Goal: Task Accomplishment & Management: Complete application form

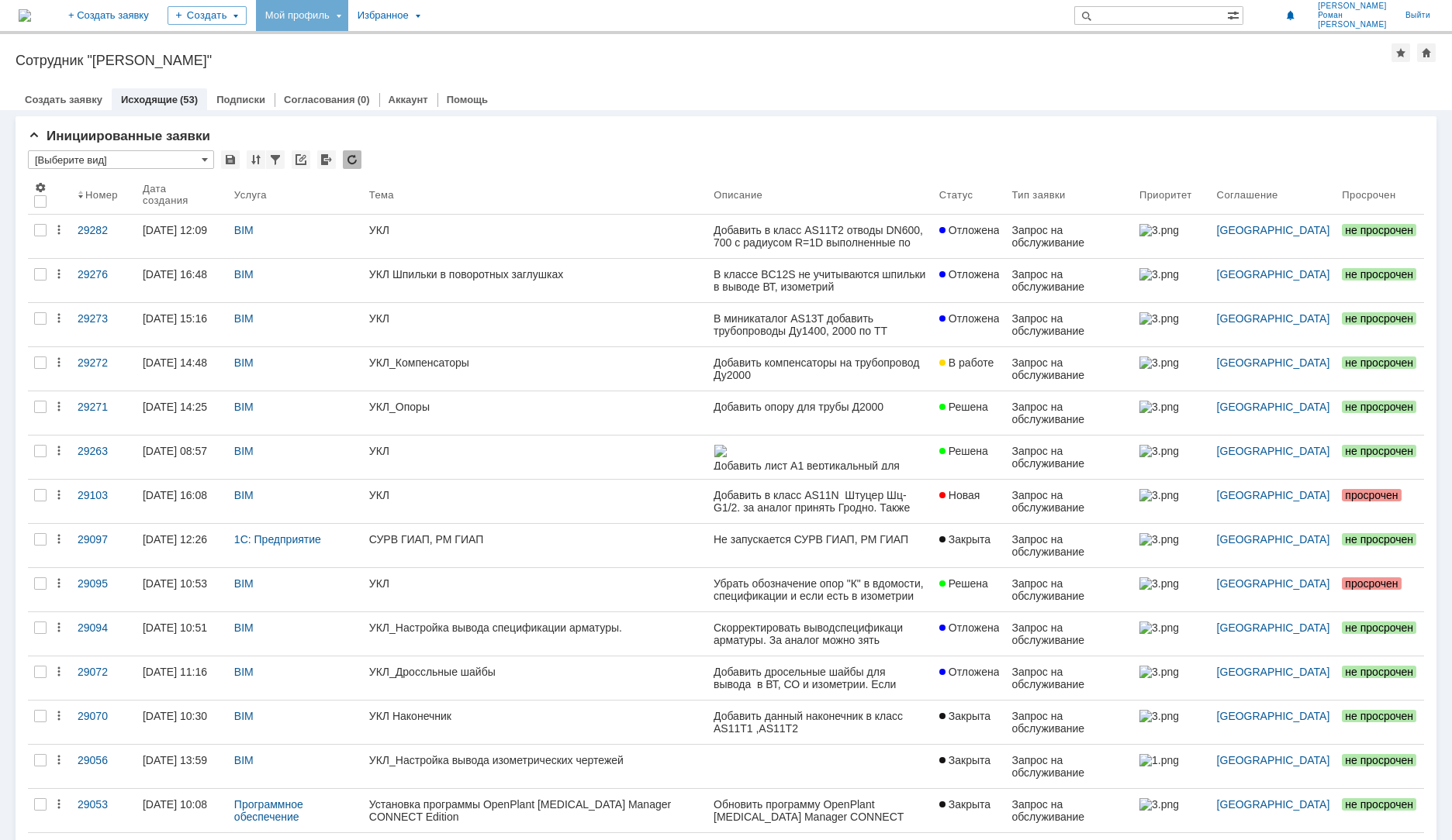
click at [348, 15] on div "Мой профиль" at bounding box center [302, 16] width 93 height 31
click at [158, 15] on link "+ Создать заявку" at bounding box center [108, 16] width 99 height 31
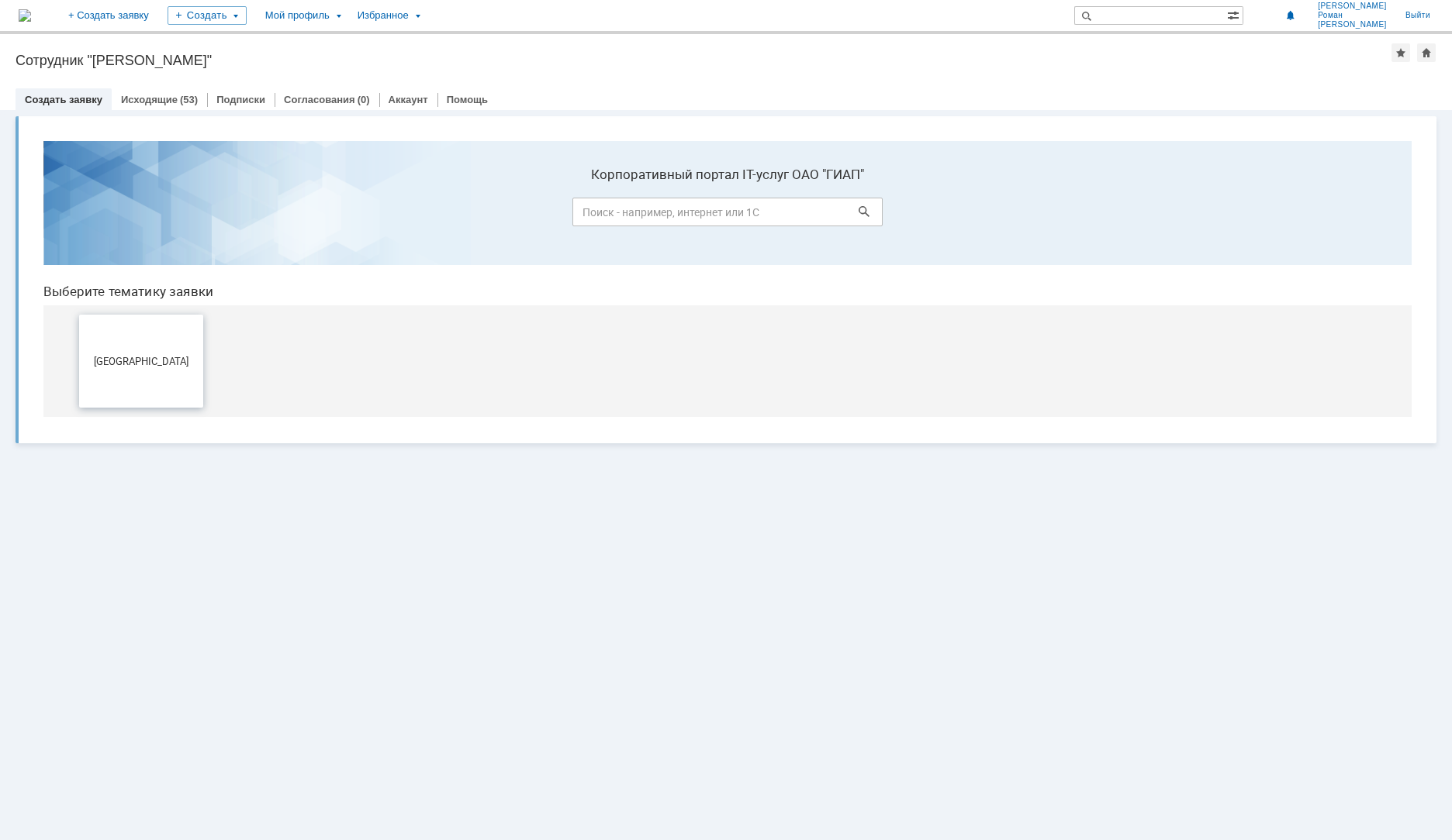
click at [169, 375] on button "[GEOGRAPHIC_DATA]" at bounding box center [141, 361] width 124 height 93
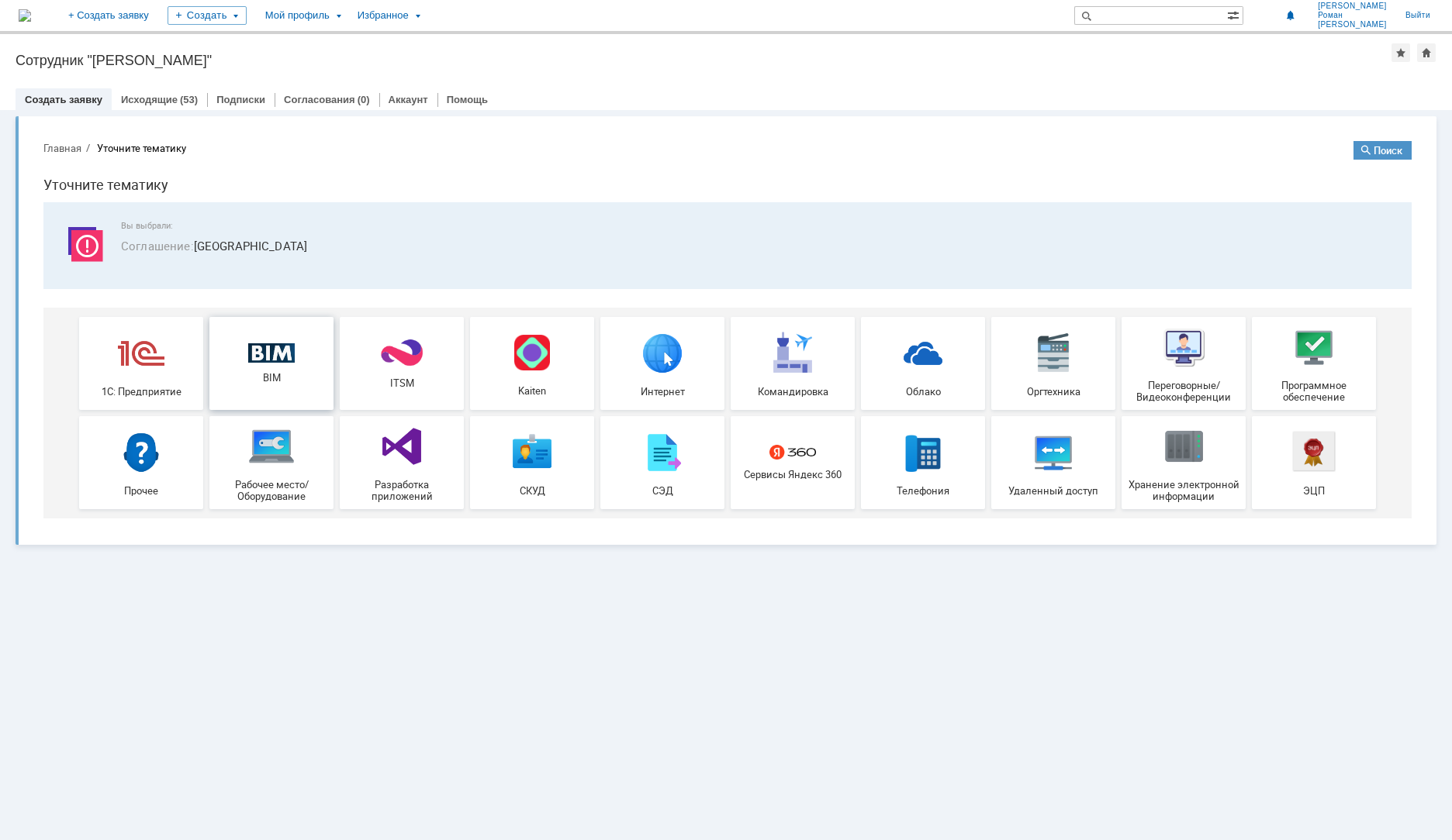
click at [237, 381] on span "BIM" at bounding box center [271, 378] width 115 height 12
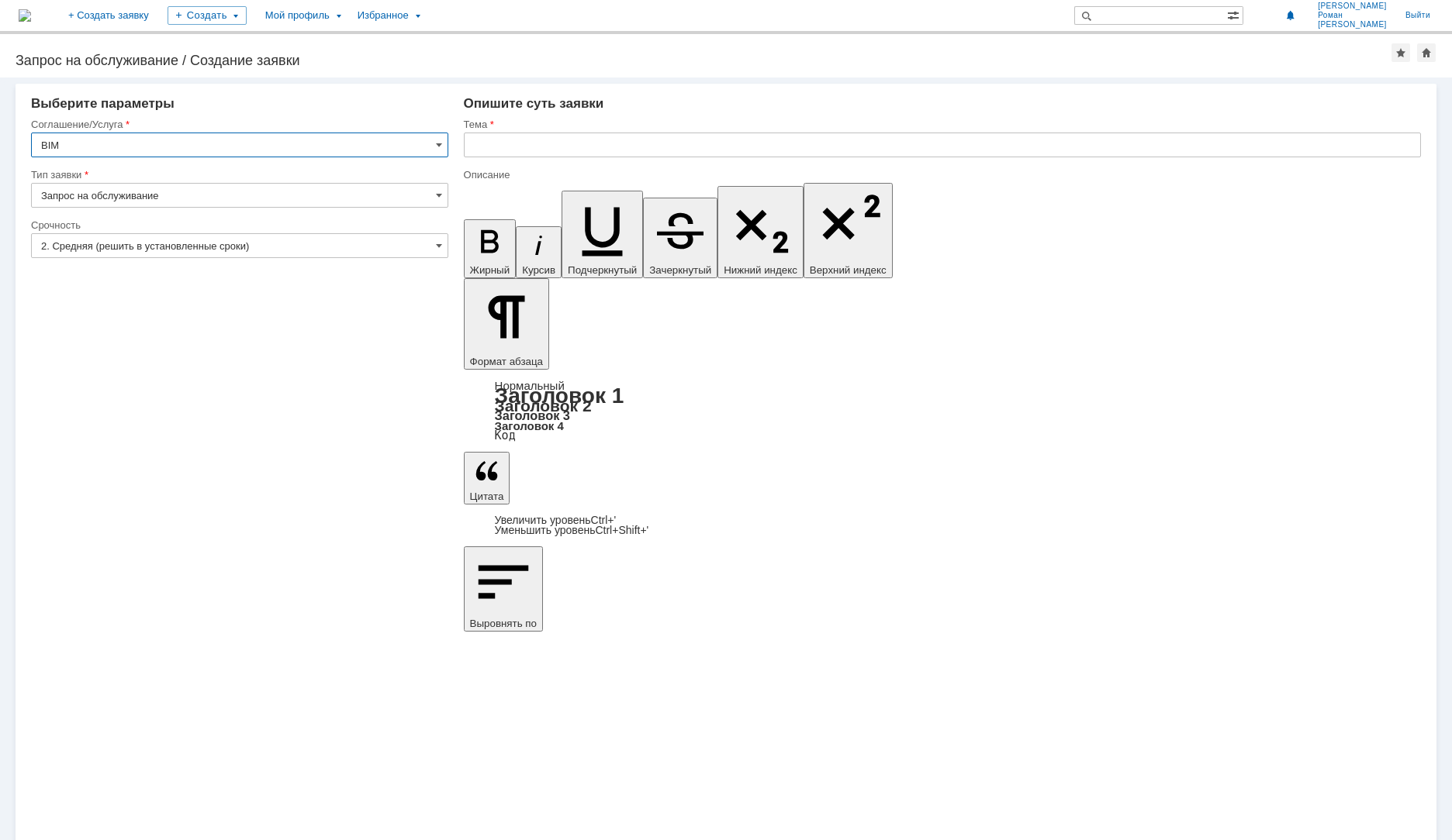
click at [611, 162] on div at bounding box center [942, 163] width 957 height 11
click at [611, 150] on input "text" at bounding box center [942, 145] width 957 height 25
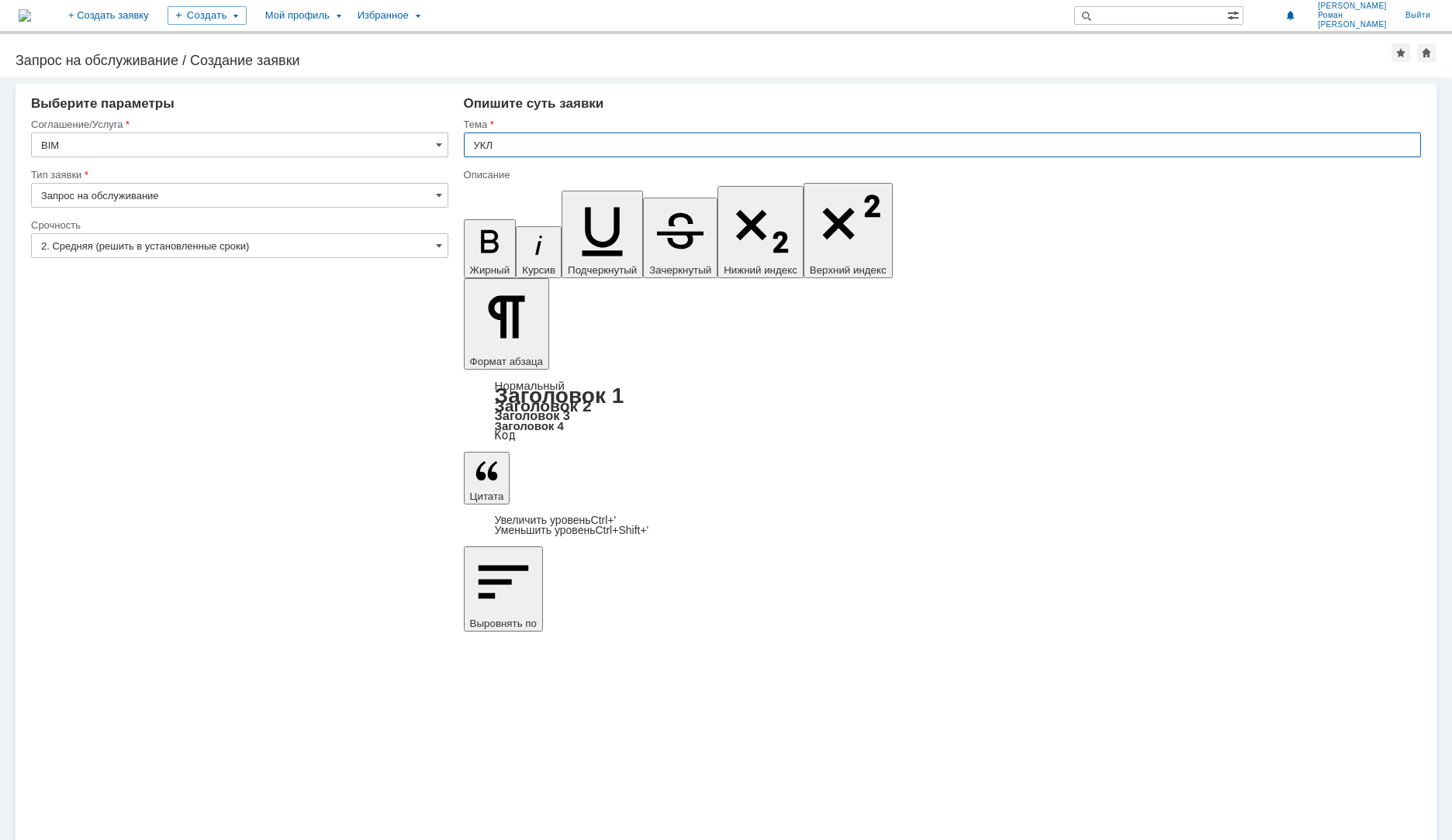
type input "УКЛ"
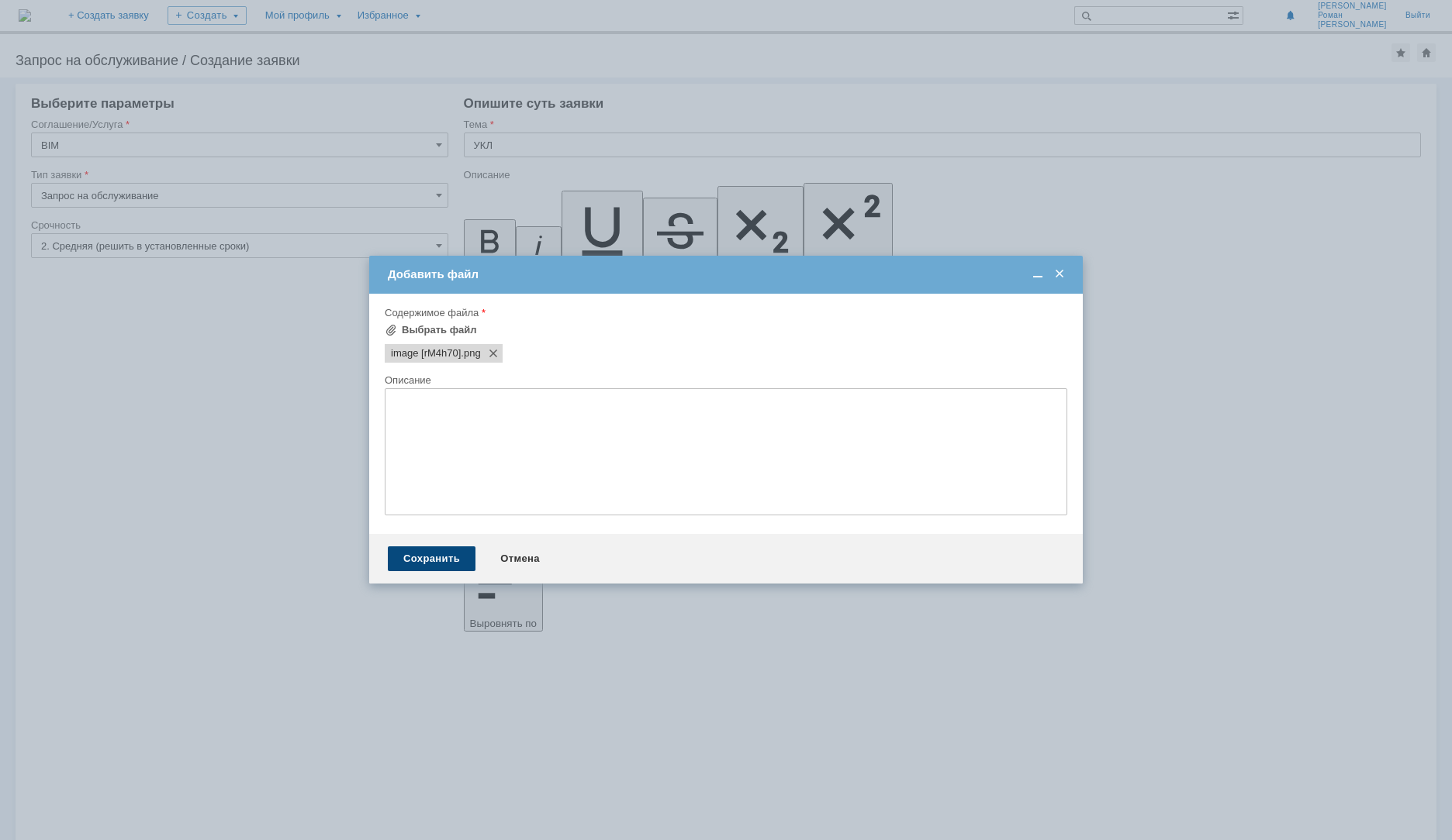
click at [407, 562] on div "Сохранить" at bounding box center [431, 559] width 88 height 25
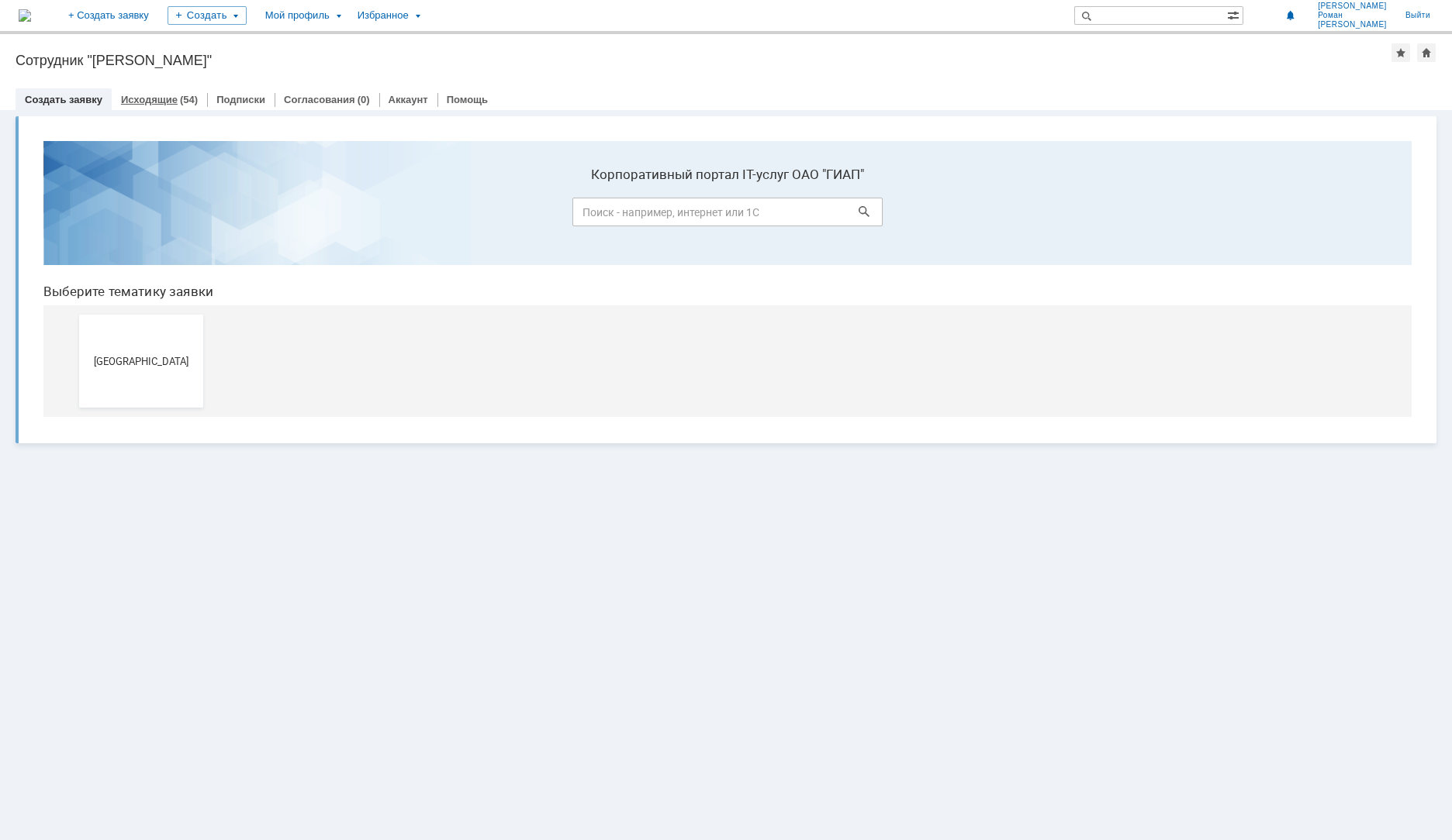
click at [167, 92] on div "Исходящие (54)" at bounding box center [159, 99] width 95 height 22
